Goal: Task Accomplishment & Management: Use online tool/utility

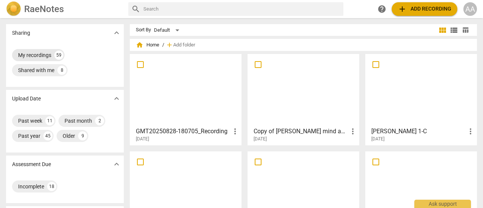
click at [48, 56] on div "My recordings" at bounding box center [34, 55] width 33 height 8
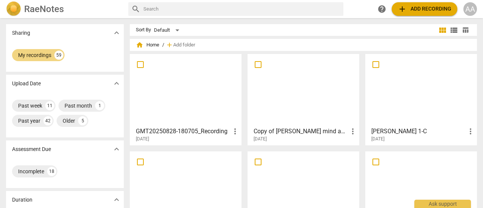
click at [190, 107] on div at bounding box center [185, 90] width 106 height 67
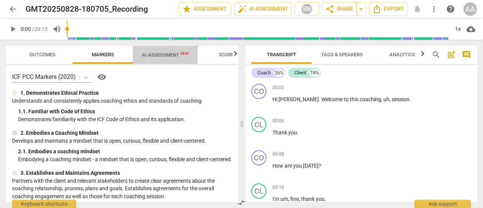
click at [177, 57] on span "AI Assessment New" at bounding box center [165, 55] width 47 height 6
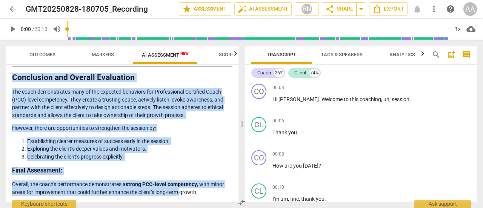
scroll to position [1505, 0]
drag, startPoint x: 15, startPoint y: 93, endPoint x: 202, endPoint y: 194, distance: 212.1
copy div "loremip Dolorsi Ametcons Adipisci el sed Doeiusm Tem incidid utlabore e dolorem…"
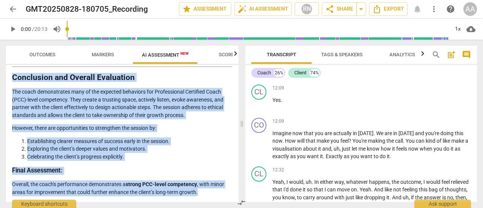
scroll to position [1629, 0]
